Goal: Navigation & Orientation: Understand site structure

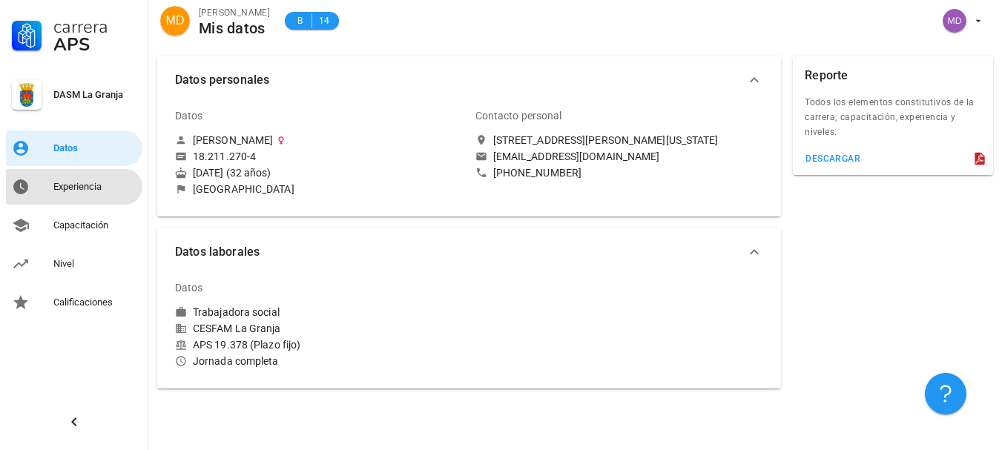
click at [128, 187] on div "Experiencia" at bounding box center [94, 187] width 83 height 12
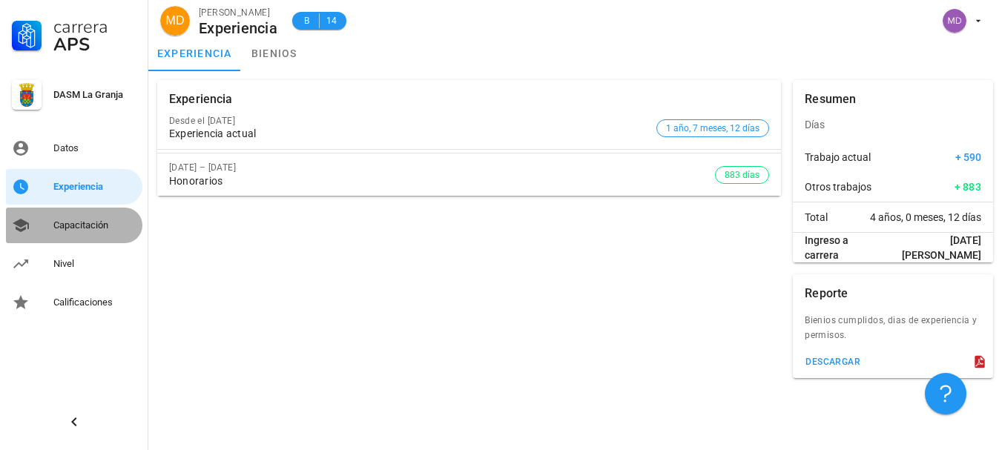
click at [35, 220] on link "Capacitación" at bounding box center [74, 226] width 136 height 36
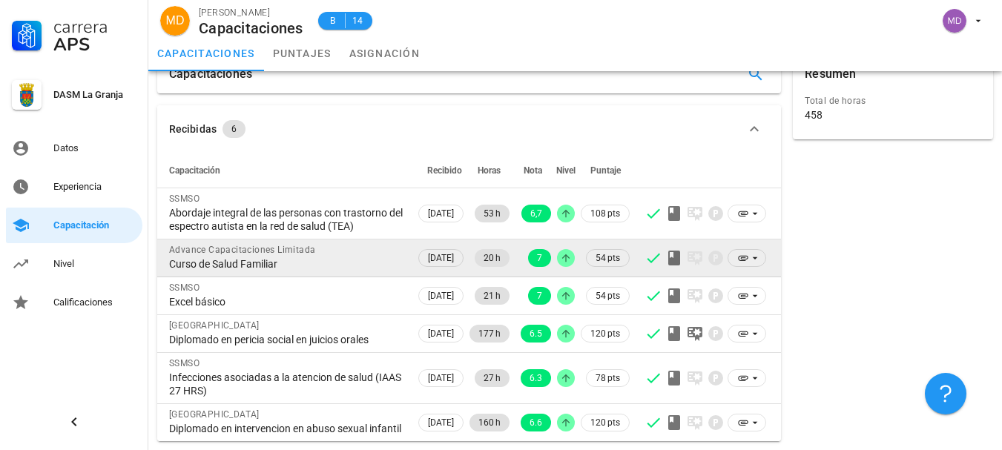
scroll to position [52, 0]
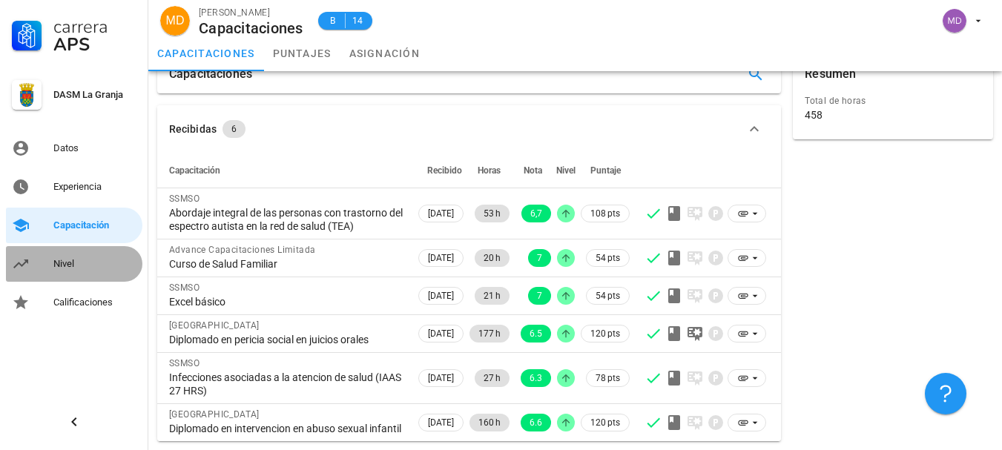
click at [76, 275] on link "Nivel" at bounding box center [74, 264] width 136 height 36
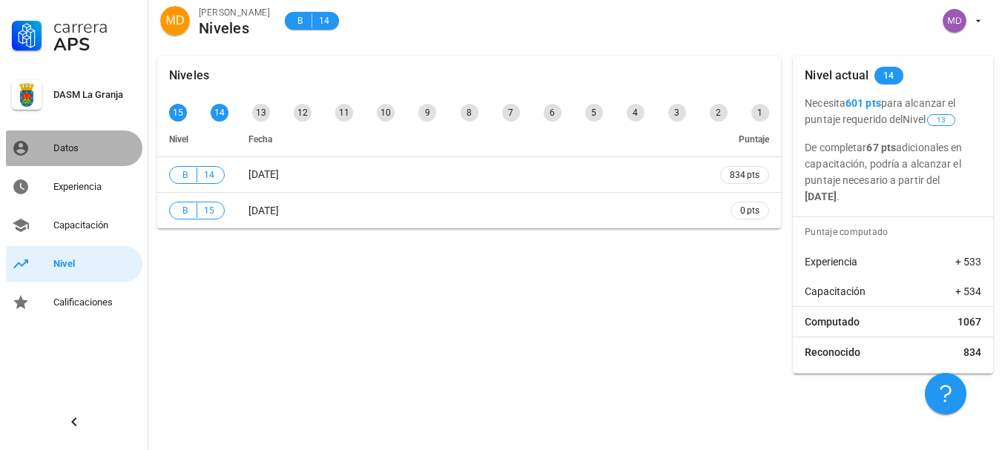
click at [70, 145] on div "Datos" at bounding box center [94, 148] width 83 height 12
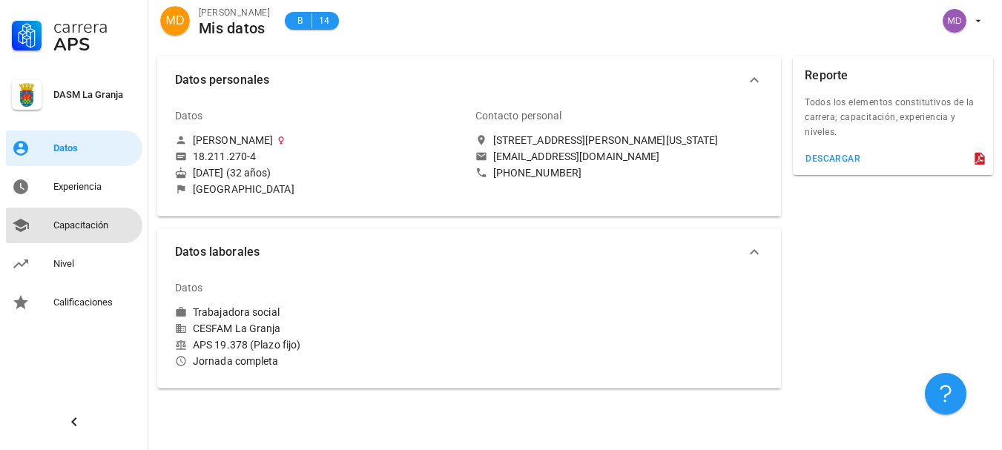
click at [46, 217] on link "Capacitación" at bounding box center [74, 226] width 136 height 36
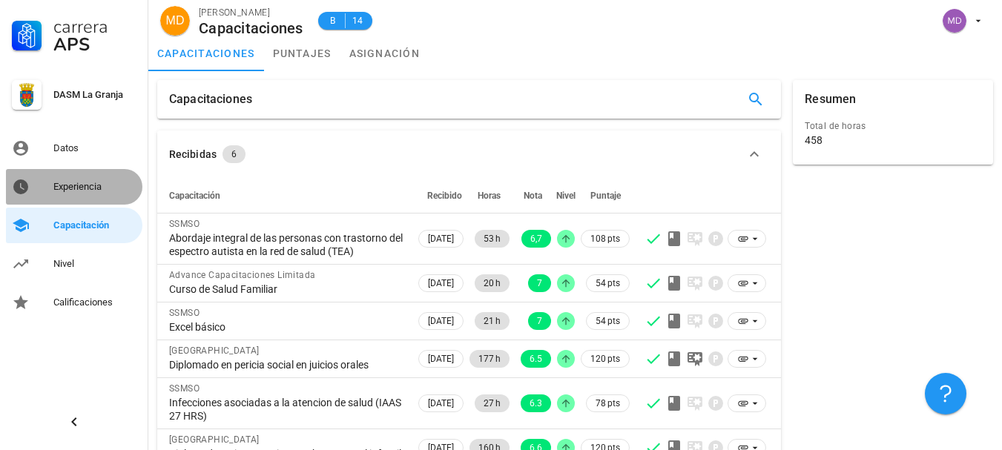
click at [72, 195] on div "Experiencia" at bounding box center [94, 187] width 83 height 24
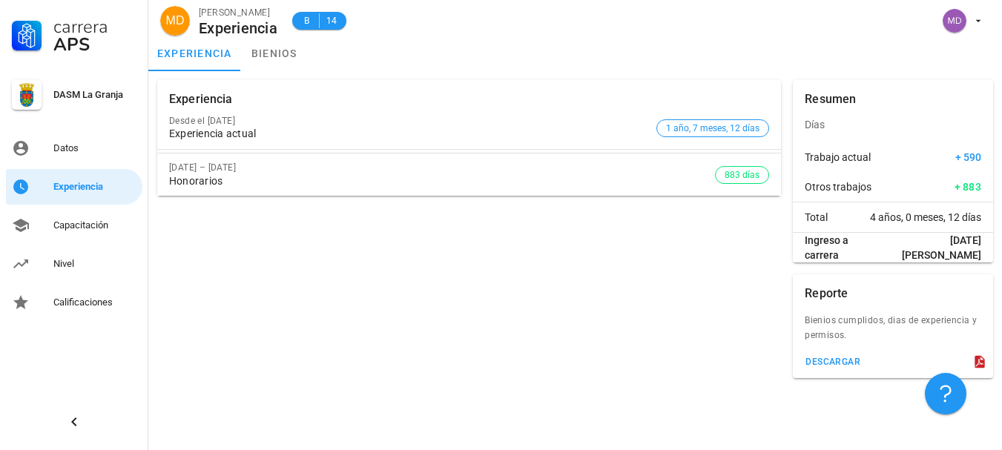
click at [4, 252] on div "Carrera APS DASM La Granja Datos Experiencia Capacitación Nivel Calificaciones" at bounding box center [74, 160] width 148 height 320
click at [42, 260] on link "Nivel" at bounding box center [74, 264] width 136 height 36
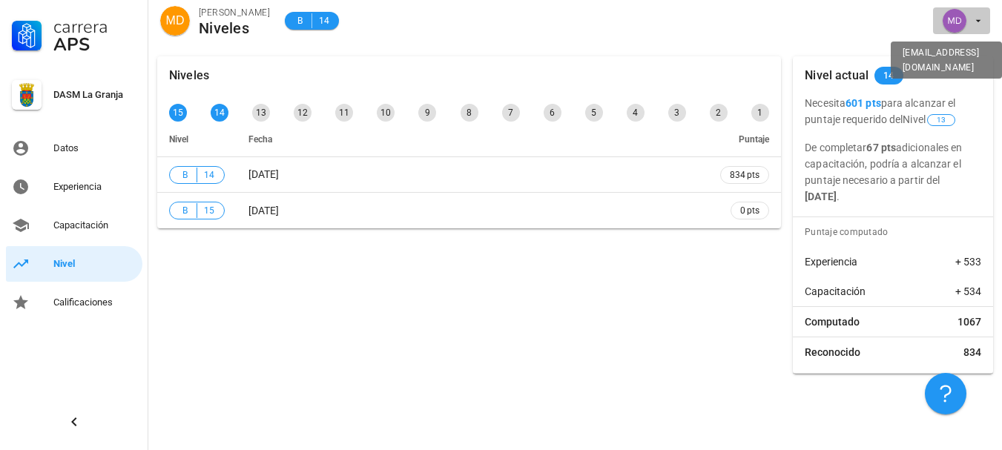
click at [966, 24] on span "button" at bounding box center [961, 21] width 45 height 24
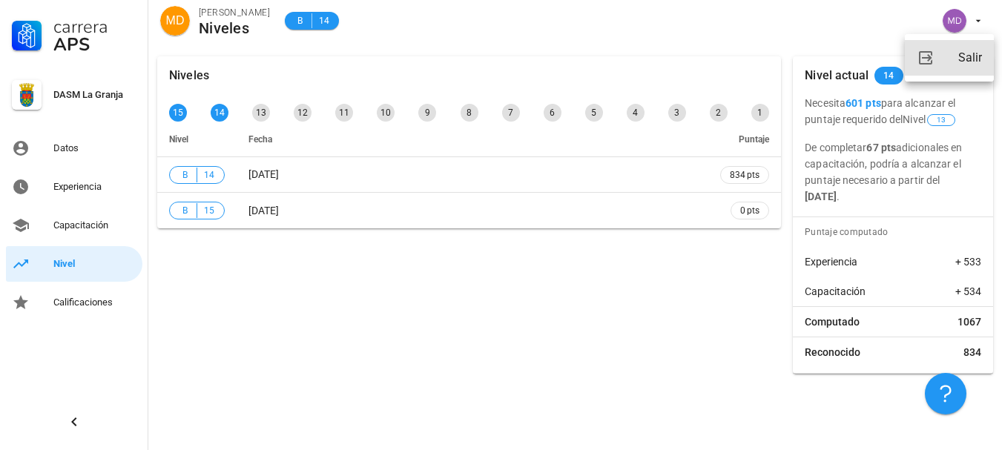
click at [951, 59] on link "Salir" at bounding box center [949, 58] width 89 height 36
